Goal: Task Accomplishment & Management: Use online tool/utility

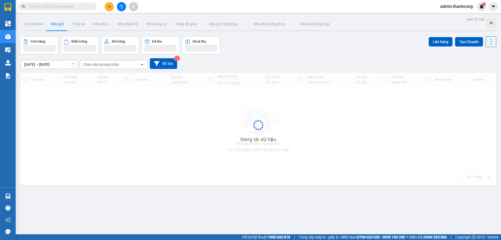
click at [453, 9] on span "admin.thanhcong" at bounding box center [456, 6] width 41 height 7
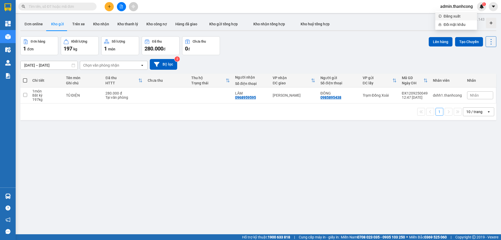
click at [448, 17] on span "Đăng xuất" at bounding box center [459, 16] width 30 height 6
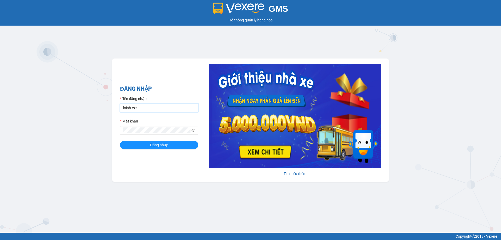
click at [146, 111] on input "loinh.vxr" at bounding box center [159, 108] width 78 height 8
type input "admin.tienoanh"
click at [120, 141] on button "Đăng nhập" at bounding box center [159, 145] width 78 height 8
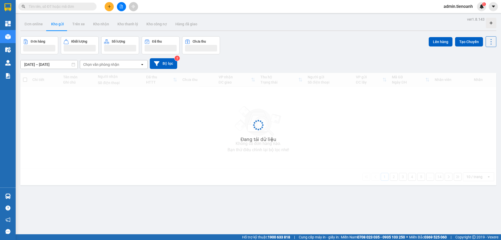
click at [82, 8] on input "text" at bounding box center [60, 7] width 62 height 6
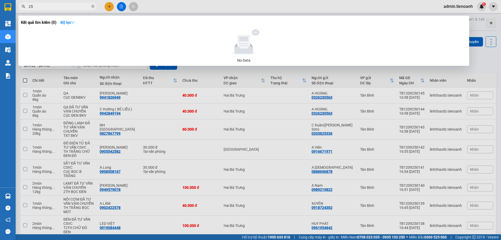
type input "250"
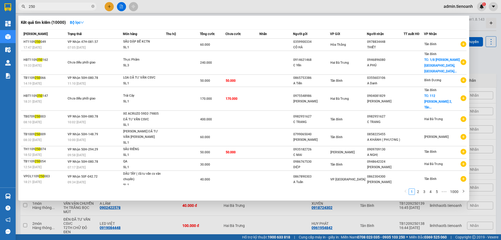
click at [70, 7] on input "250" at bounding box center [60, 7] width 62 height 6
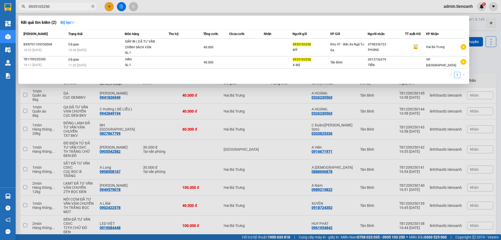
type input "0935103250"
click at [482, 30] on div at bounding box center [250, 120] width 501 height 240
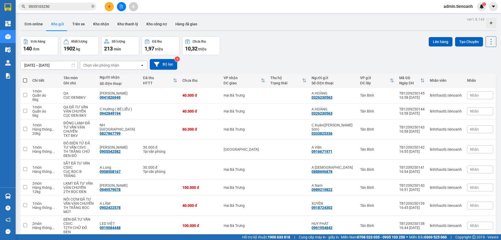
click at [448, 9] on span "admin.tienoanh" at bounding box center [458, 6] width 38 height 7
click at [399, 28] on div "Đơn online Kho gửi Trên xe Kho nhận Kho thanh lý Kho công nợ Hàng đã giao" at bounding box center [258, 25] width 476 height 14
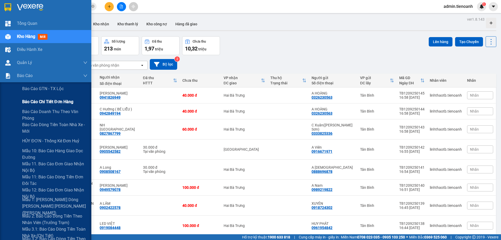
scroll to position [35, 0]
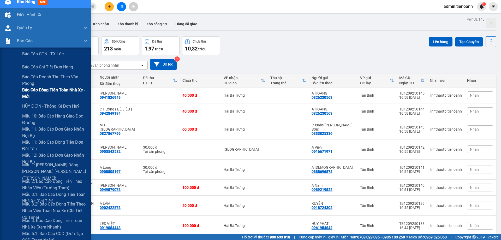
click at [62, 92] on span "Báo cáo dòng tiền toàn nhà xe - mới" at bounding box center [54, 93] width 65 height 13
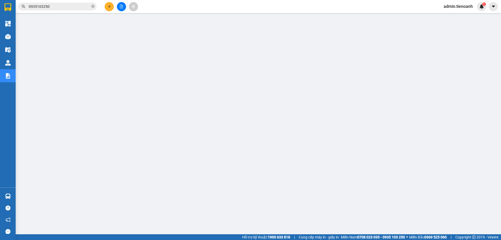
click at [469, 6] on span "admin.tienoanh" at bounding box center [458, 6] width 38 height 7
click at [451, 18] on span "Đăng xuất" at bounding box center [460, 16] width 27 height 6
